Goal: Check status: Check status

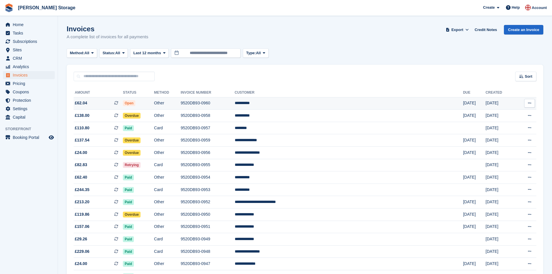
click at [235, 102] on td "9520DB93-0960" at bounding box center [208, 103] width 54 height 12
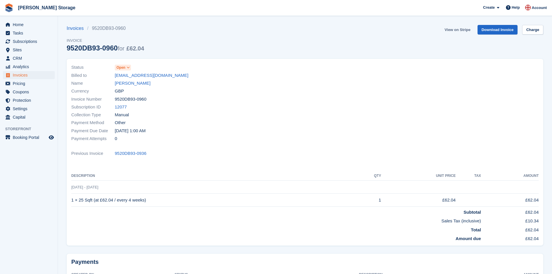
click at [451, 30] on link "View on Stripe" at bounding box center [457, 30] width 30 height 10
click at [80, 28] on link "Invoices" at bounding box center [77, 28] width 21 height 7
